Goal: Navigation & Orientation: Go to known website

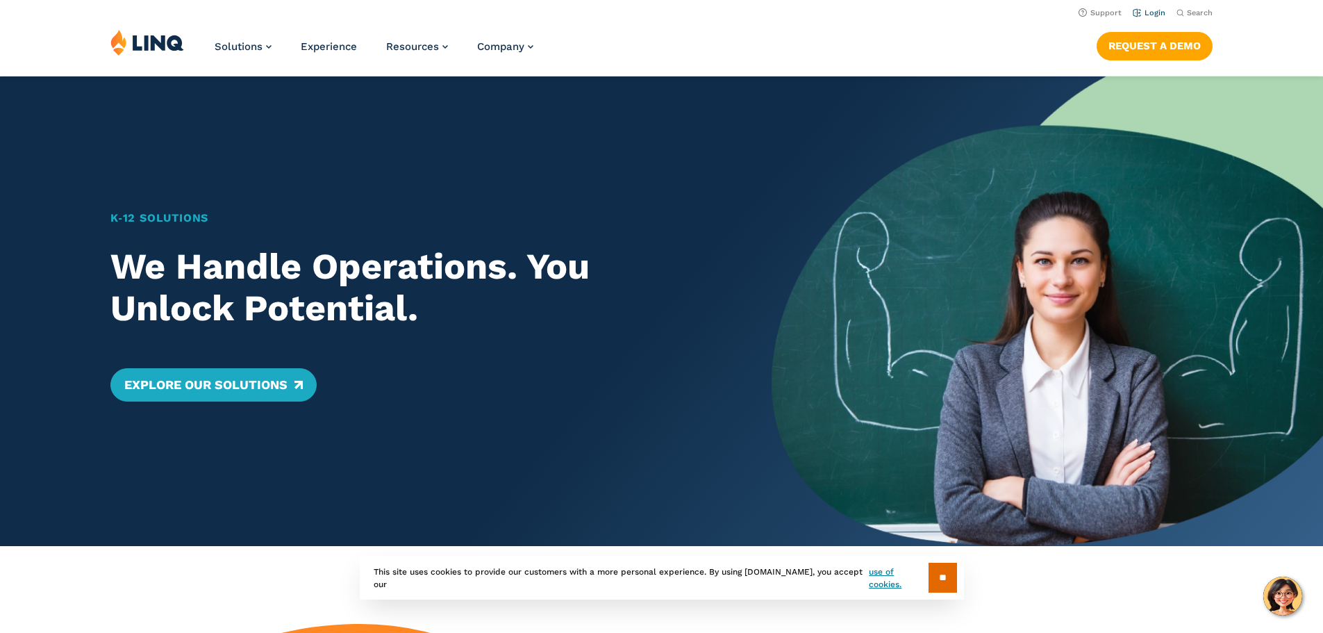
click at [1150, 10] on link "Login" at bounding box center [1149, 12] width 33 height 9
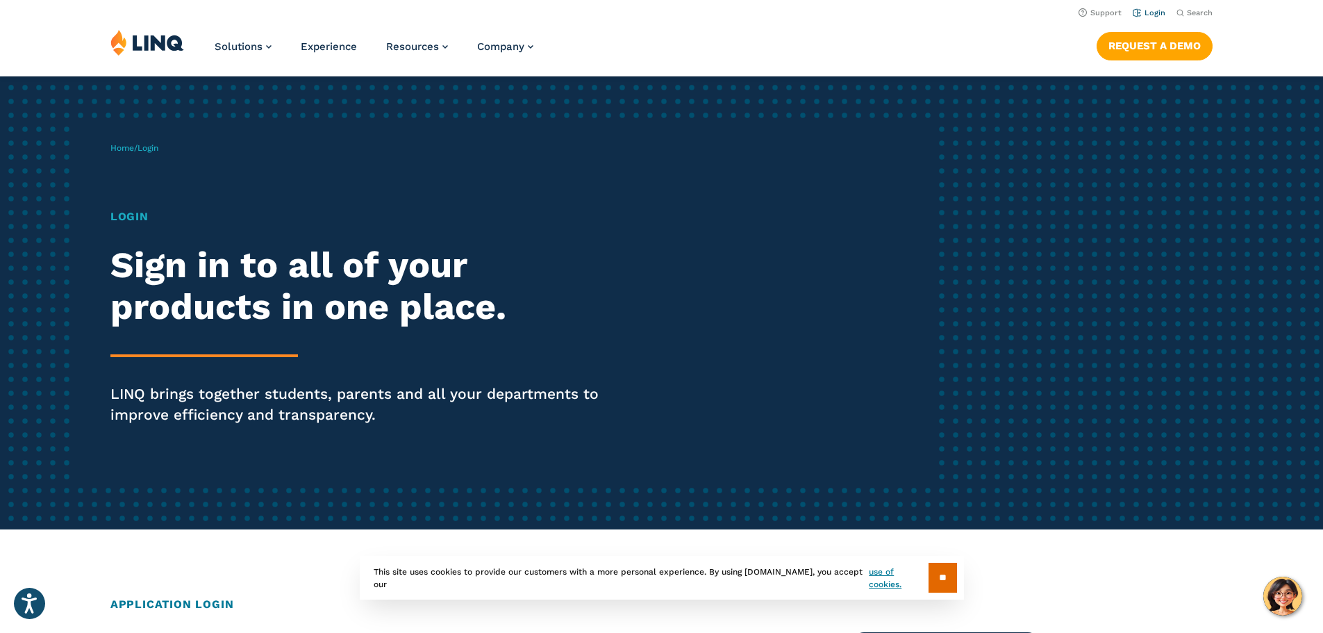
click at [1154, 8] on link "Login" at bounding box center [1149, 12] width 33 height 9
